Goal: Find specific page/section: Find specific page/section

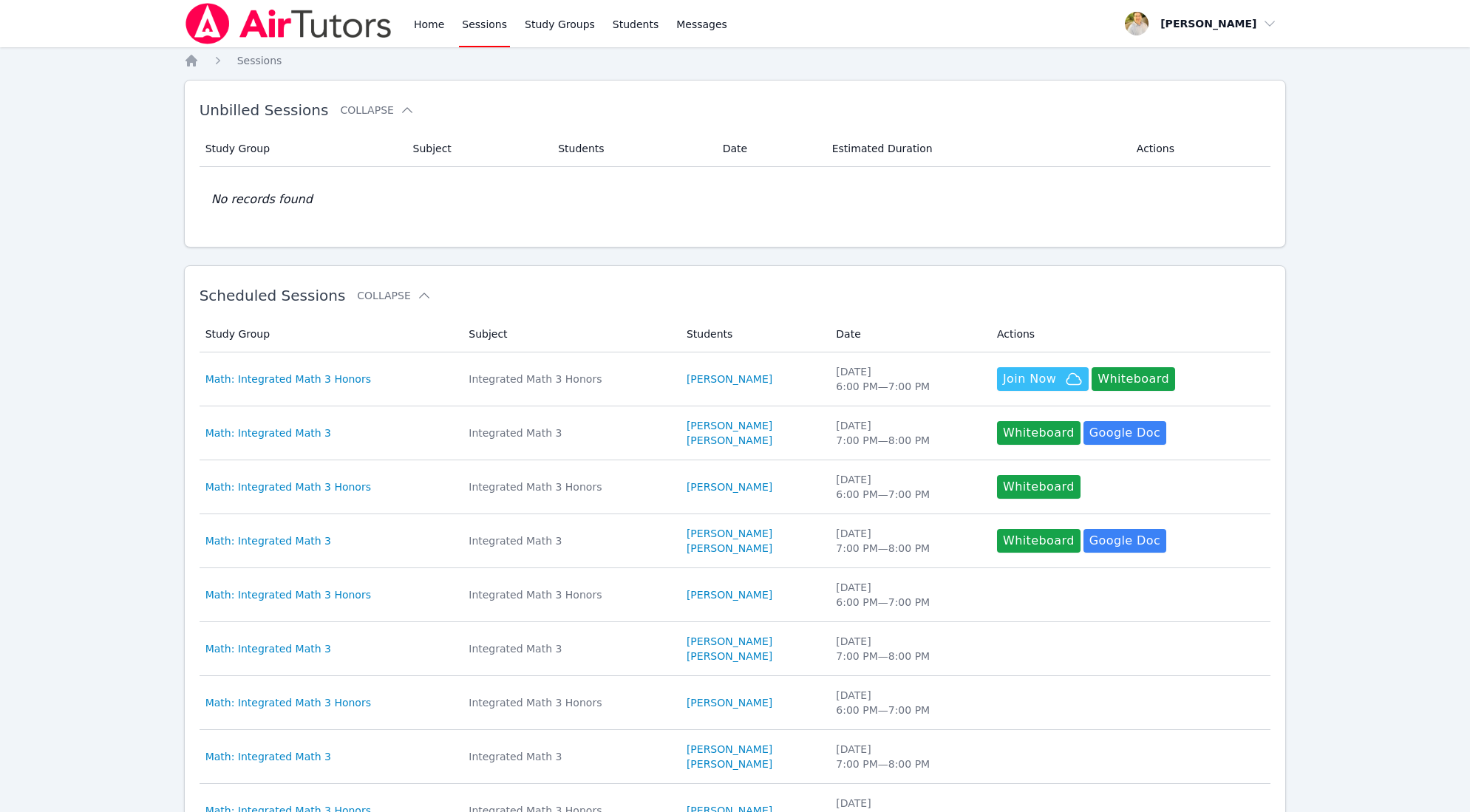
click at [488, 215] on td "No records found" at bounding box center [735, 200] width 1072 height 65
click at [480, 34] on link "Sessions" at bounding box center [485, 24] width 51 height 47
click at [185, 59] on icon "Breadcrumb" at bounding box center [191, 60] width 14 height 14
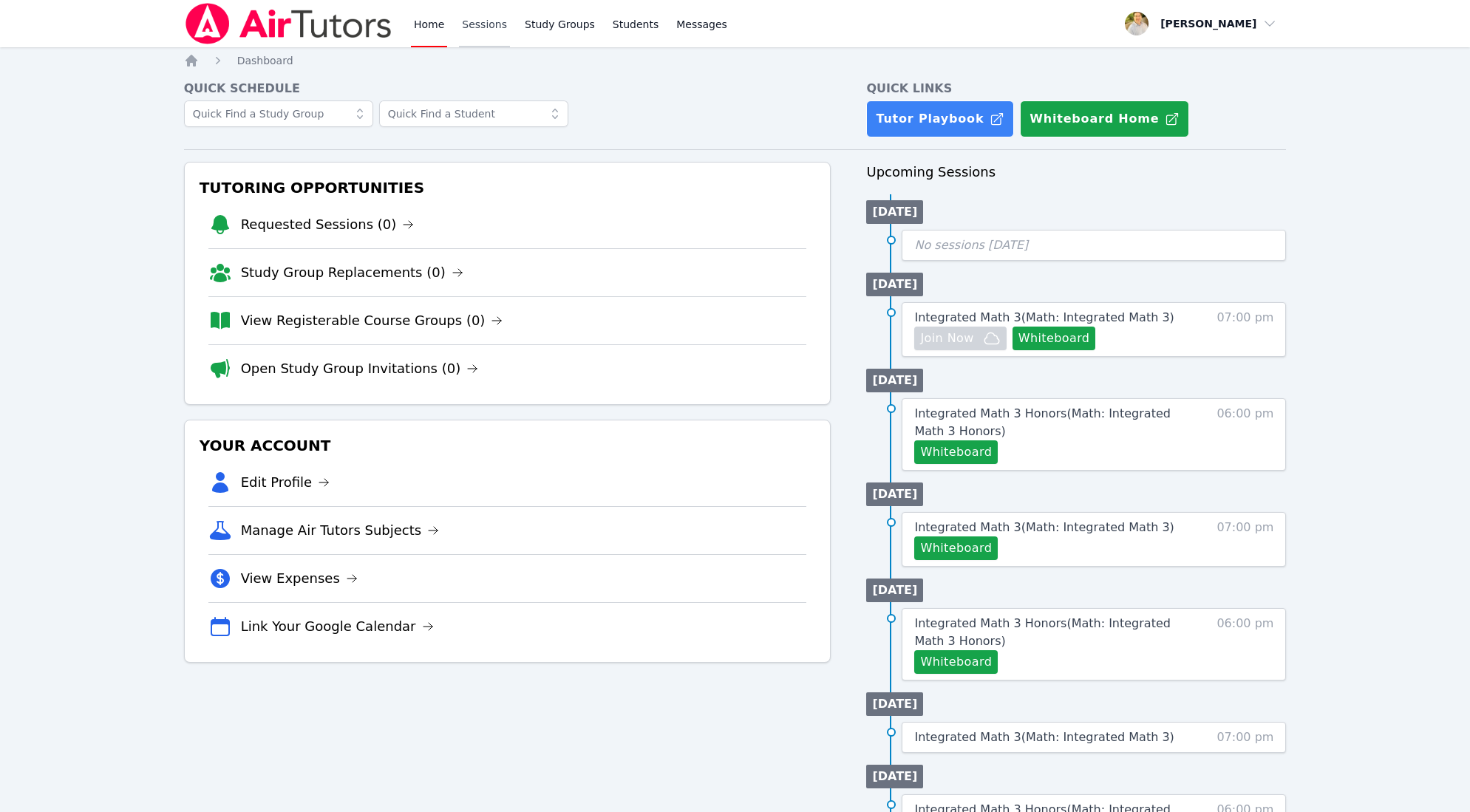
click at [489, 29] on link "Sessions" at bounding box center [485, 24] width 51 height 47
